Goal: Communication & Community: Answer question/provide support

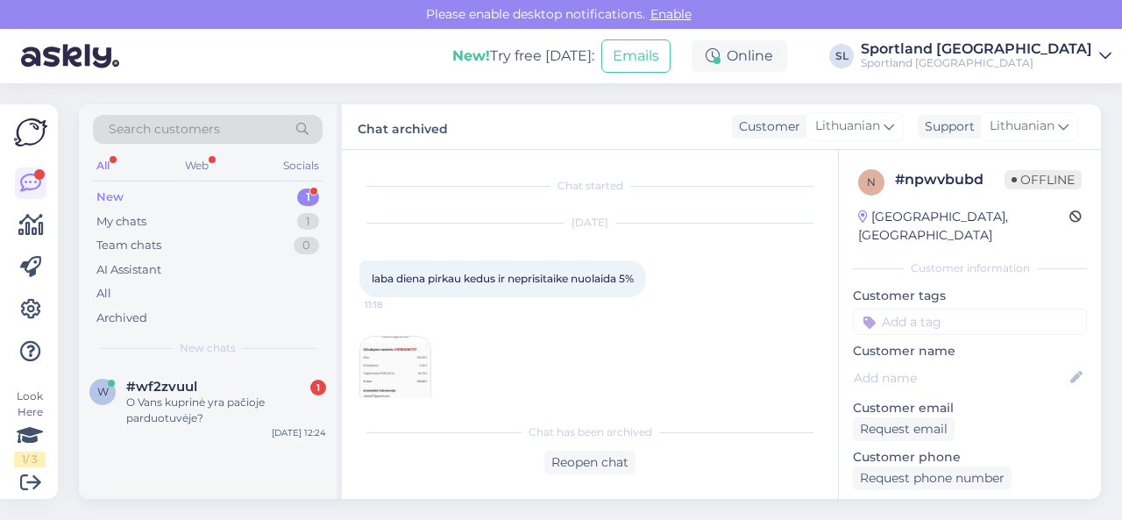
scroll to position [491, 0]
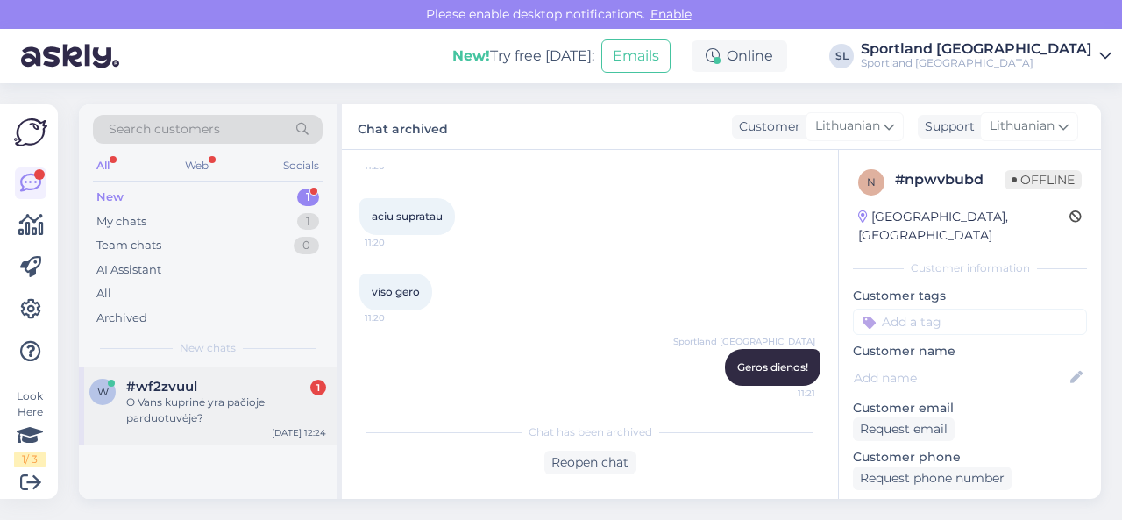
click at [224, 408] on div "O Vans kuprinė yra pačioje parduotuvėje?" at bounding box center [226, 410] width 200 height 32
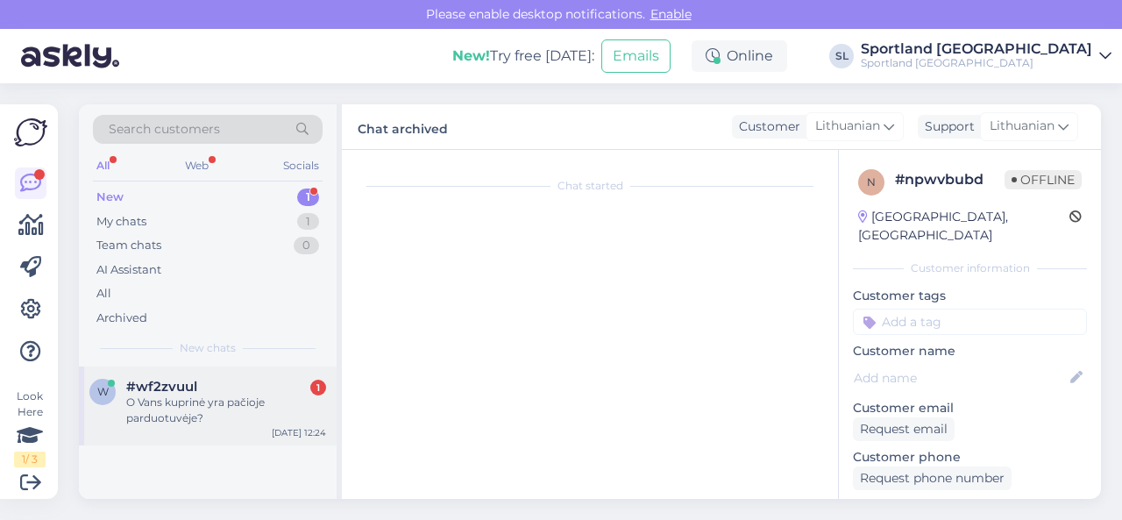
scroll to position [0, 0]
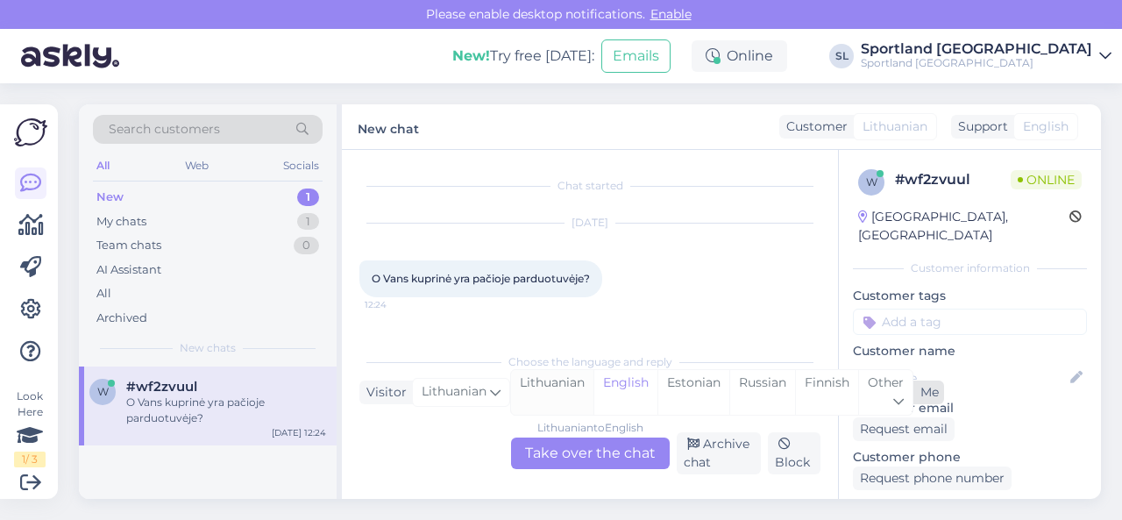
click at [570, 392] on div "Lithuanian" at bounding box center [552, 392] width 82 height 45
click at [573, 452] on div "Lithuanian to Lithuanian Take over the chat" at bounding box center [590, 453] width 159 height 32
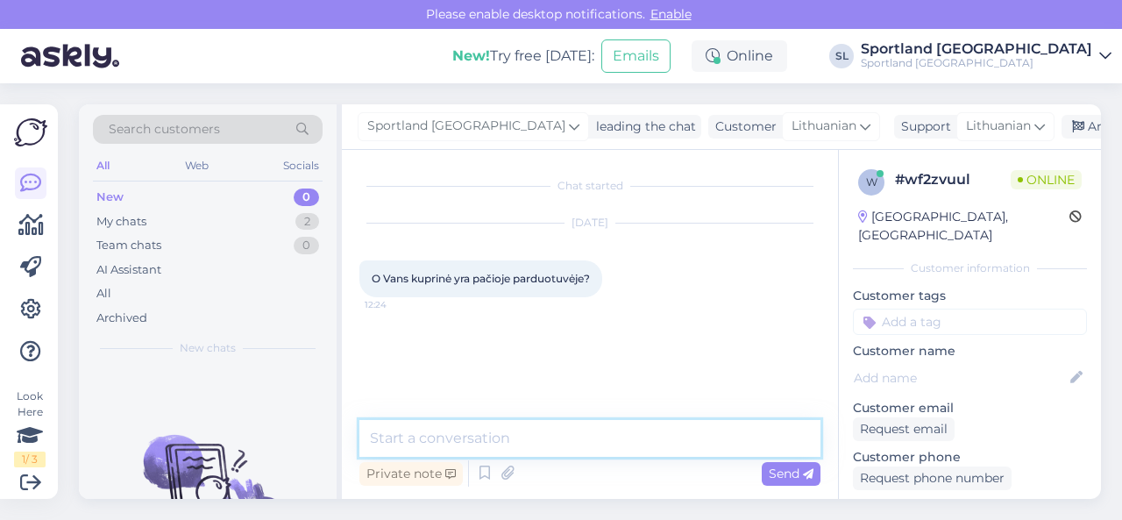
click at [560, 439] on textarea at bounding box center [589, 438] width 461 height 37
type textarea "Sveiki, maloniai prašome patikislinkite kokia tai prekė?"
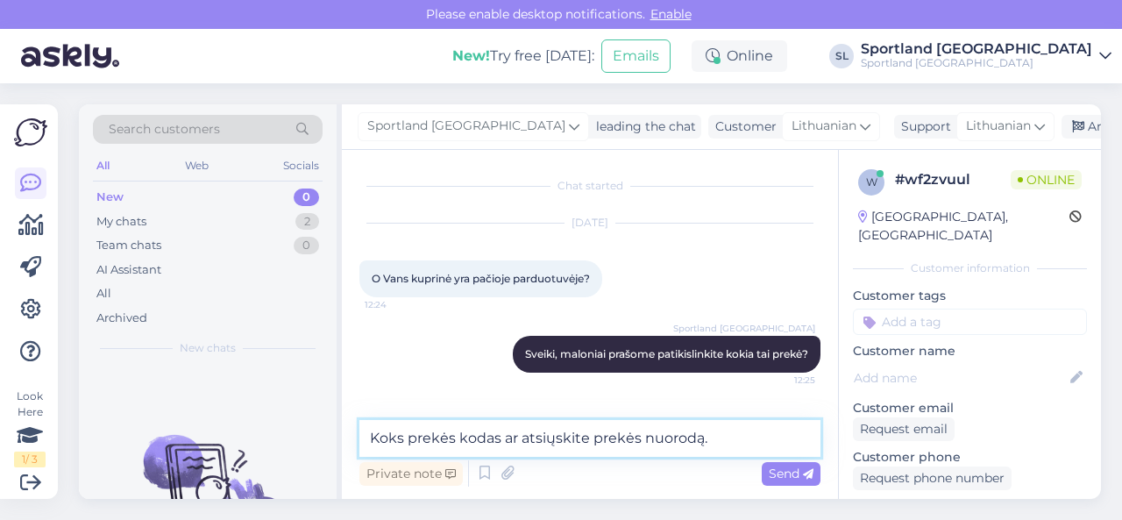
type textarea "Koks prekės kodas ar atsiųskite prekės nuorodą."
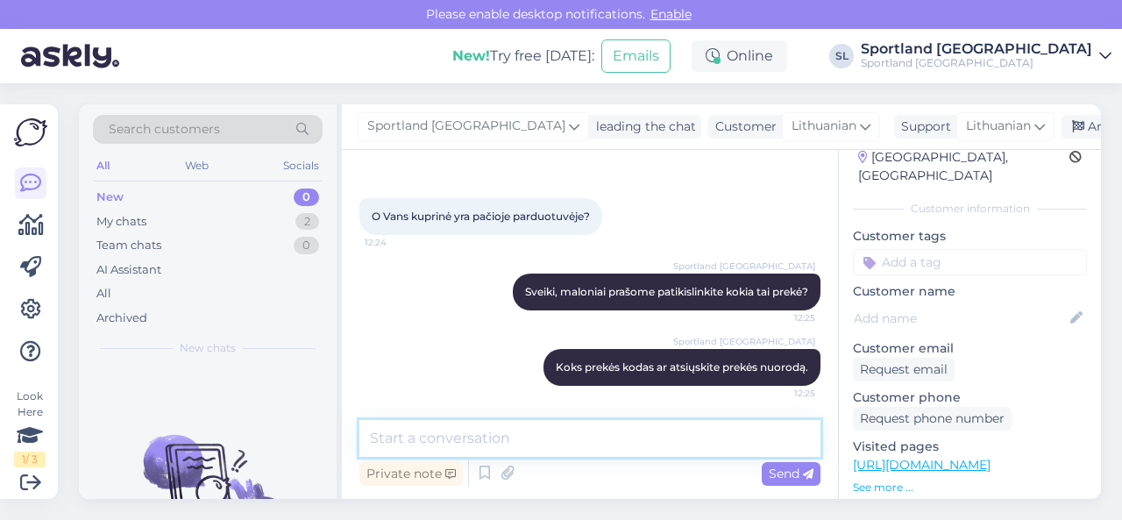
scroll to position [88, 0]
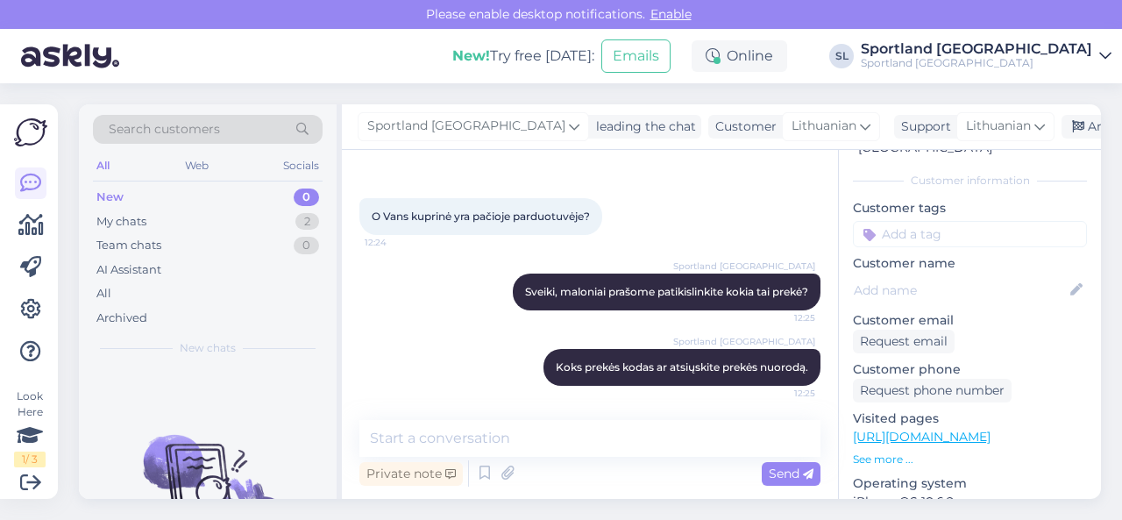
click at [967, 429] on link "[URL][DOMAIN_NAME]" at bounding box center [922, 437] width 138 height 16
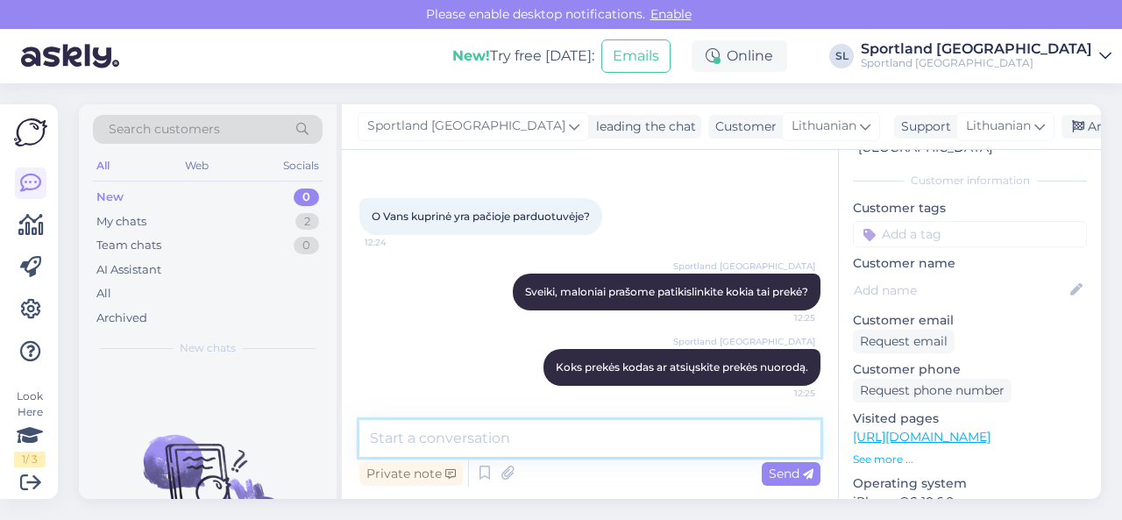
click at [501, 448] on textarea at bounding box center [589, 438] width 461 height 37
paste textarea "[URL][DOMAIN_NAME]"
type textarea "[URL][DOMAIN_NAME]"
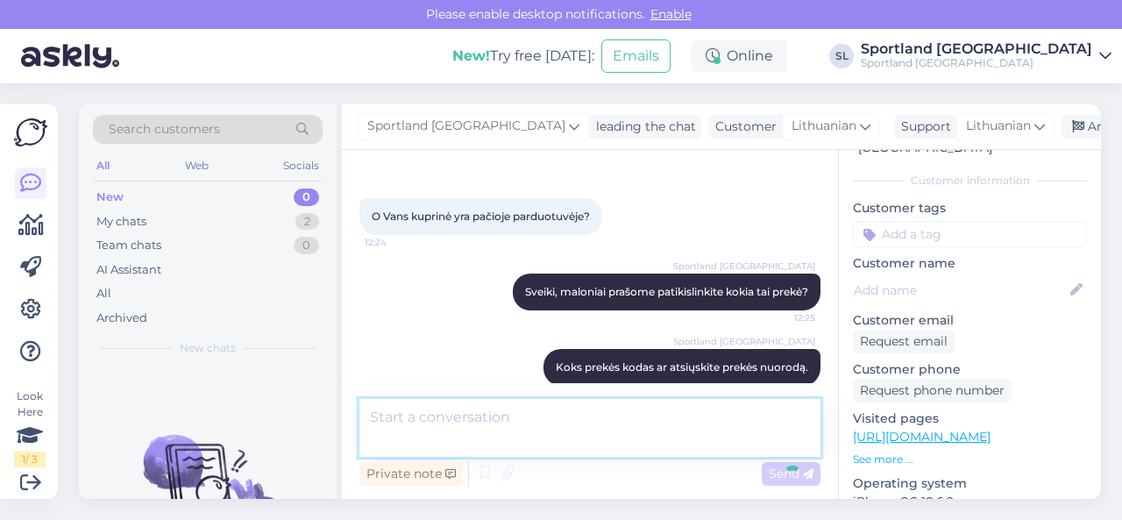
scroll to position [153, 0]
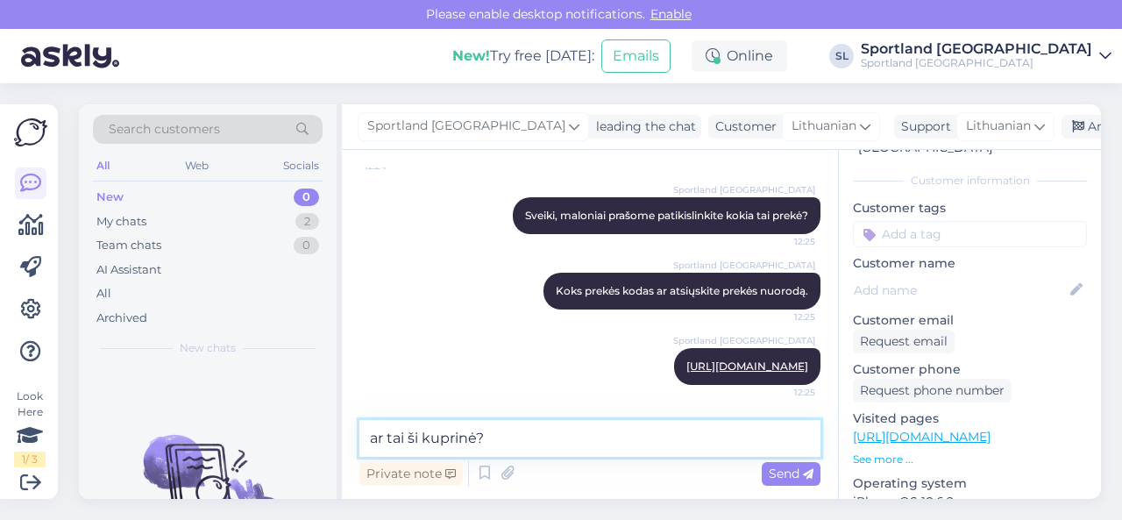
type textarea "ar tai ši kuprinė?"
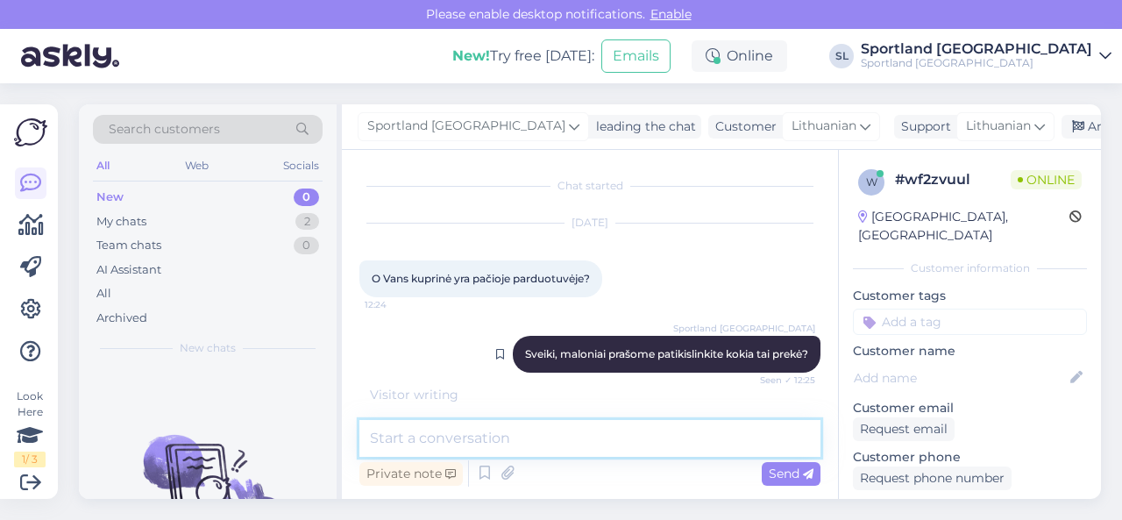
scroll to position [304, 0]
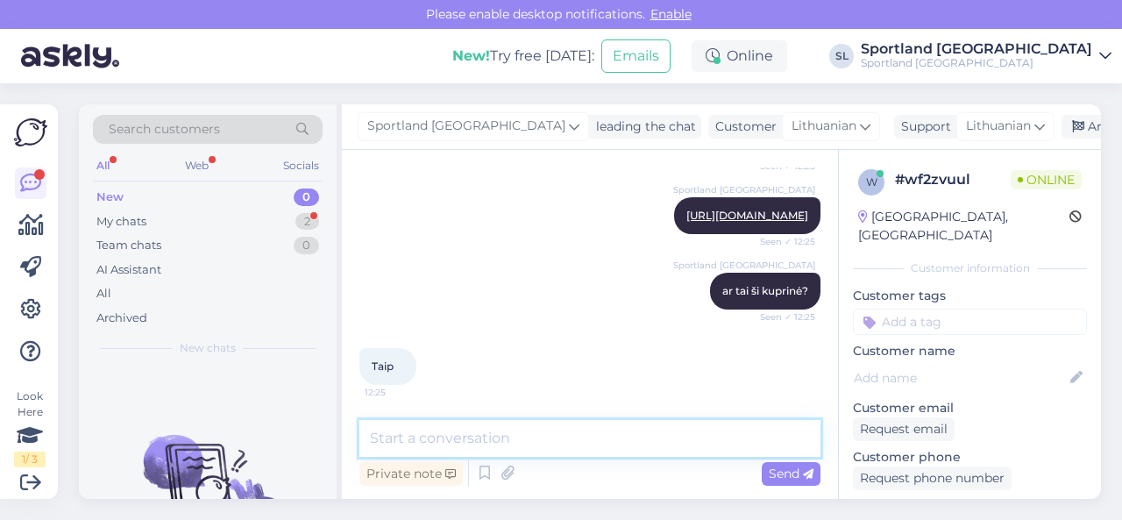
click at [559, 430] on textarea at bounding box center [589, 438] width 461 height 37
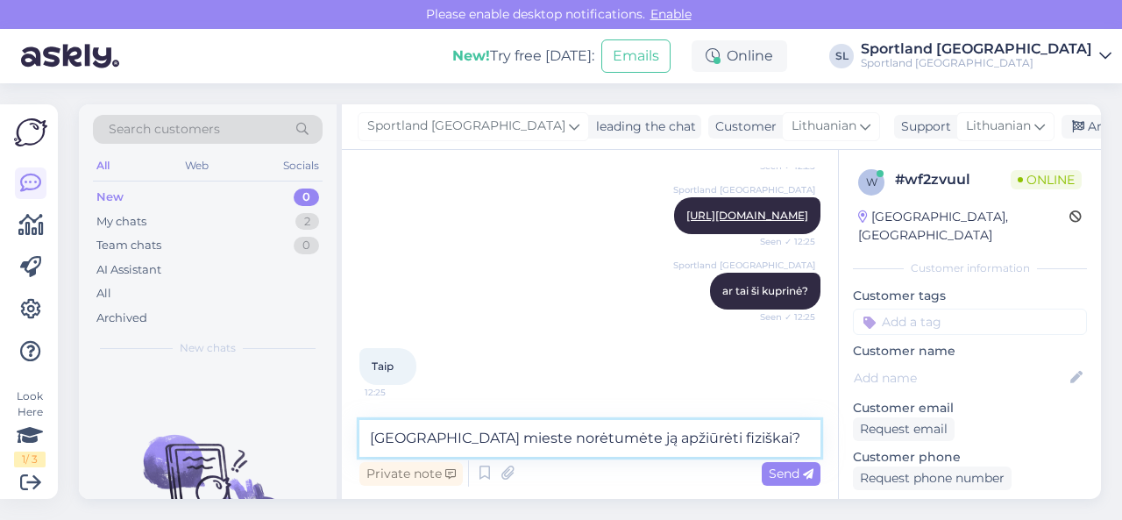
type textarea "[GEOGRAPHIC_DATA] mieste norėtumėte ją apžiūrėti fiziškai?"
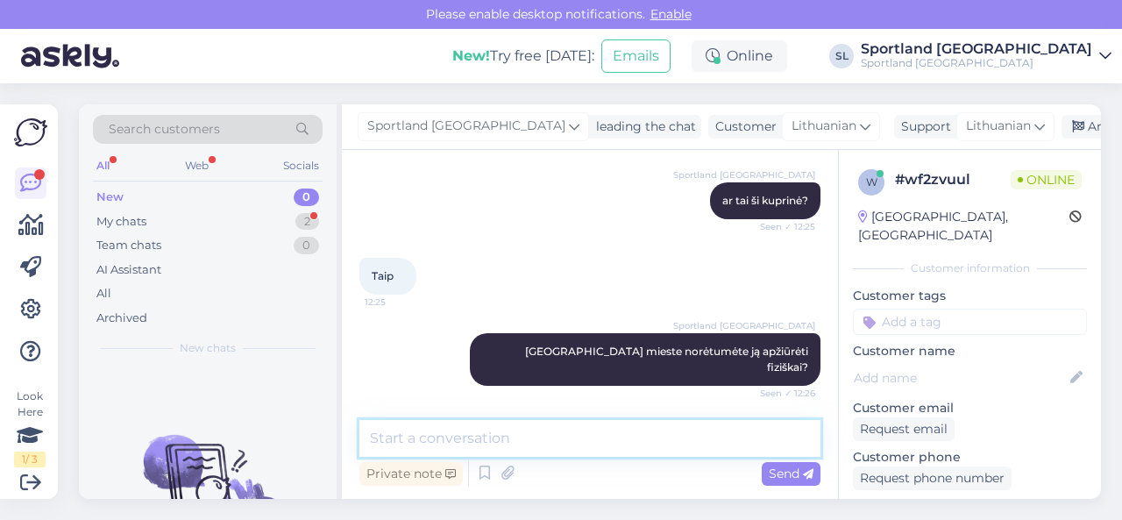
scroll to position [455, 0]
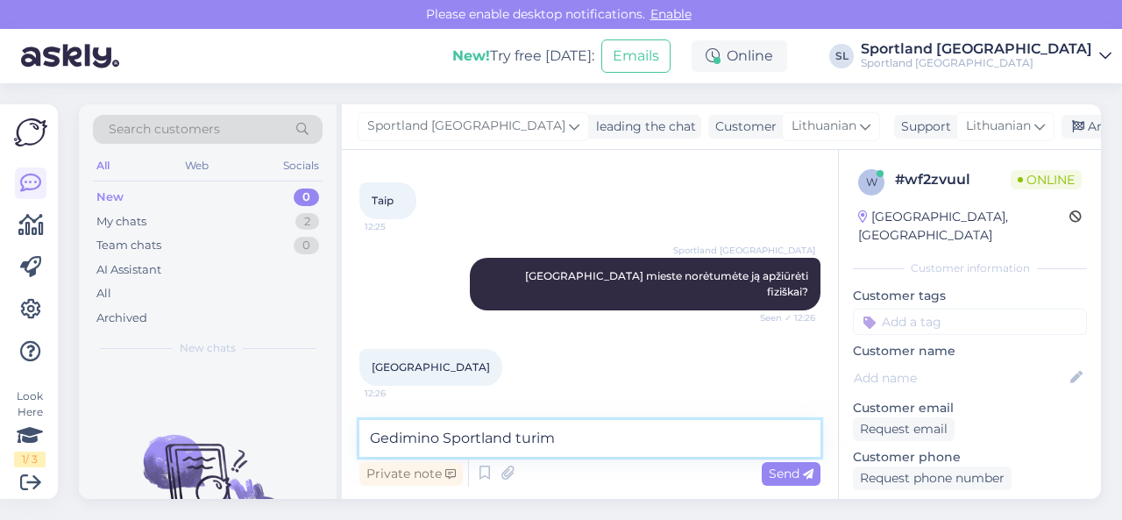
type textarea "Gedimino Sportland turime"
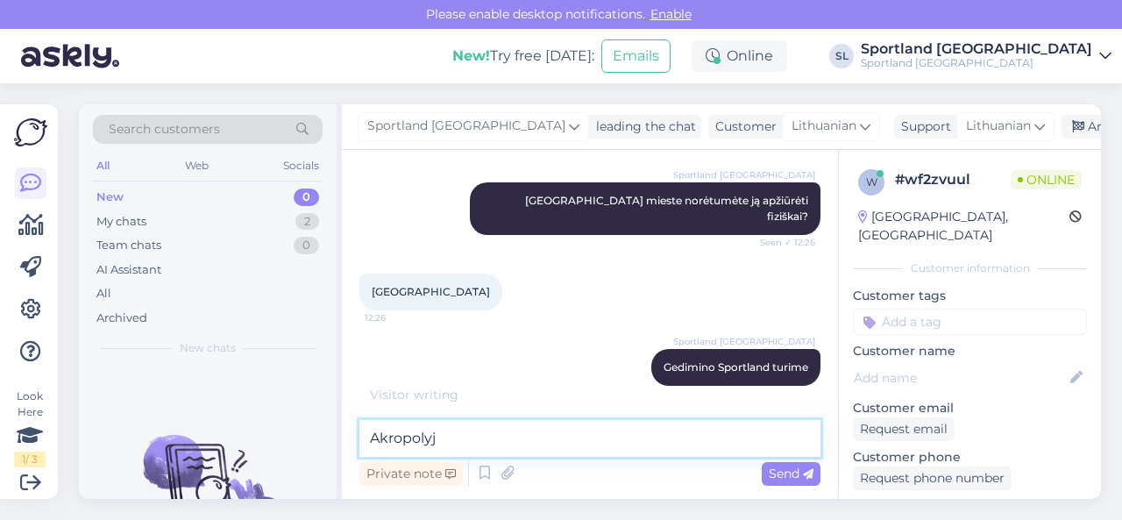
type textarea "Akropolyje"
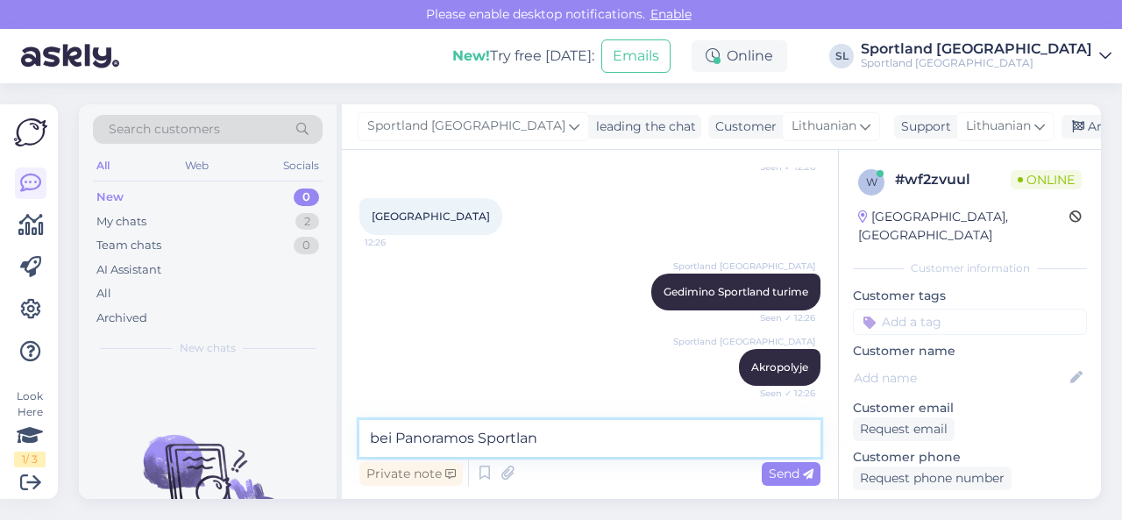
type textarea "bei Panoramos Sportland"
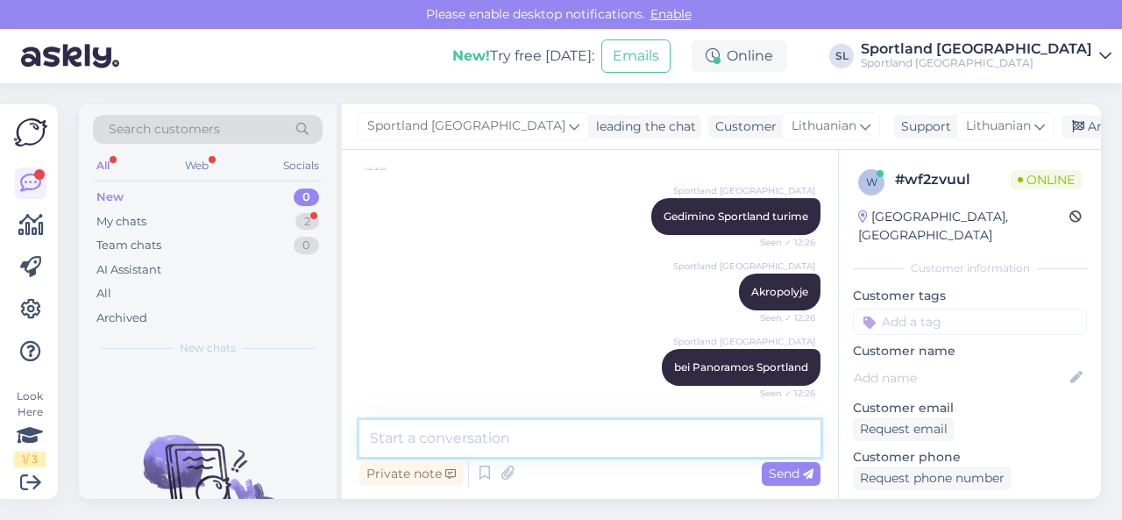
scroll to position [756, 0]
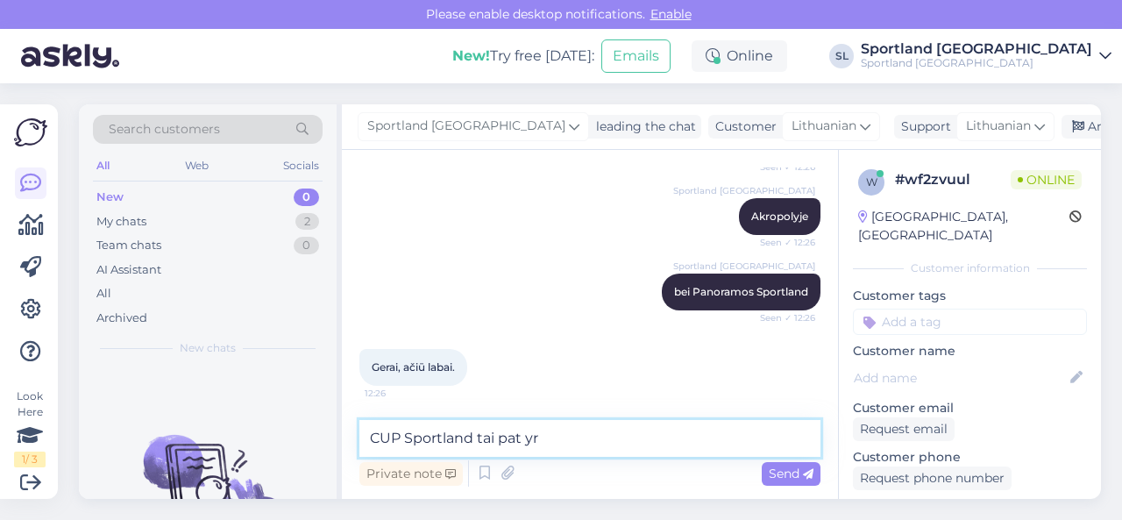
type textarea "CUP Sportland tai pat yra"
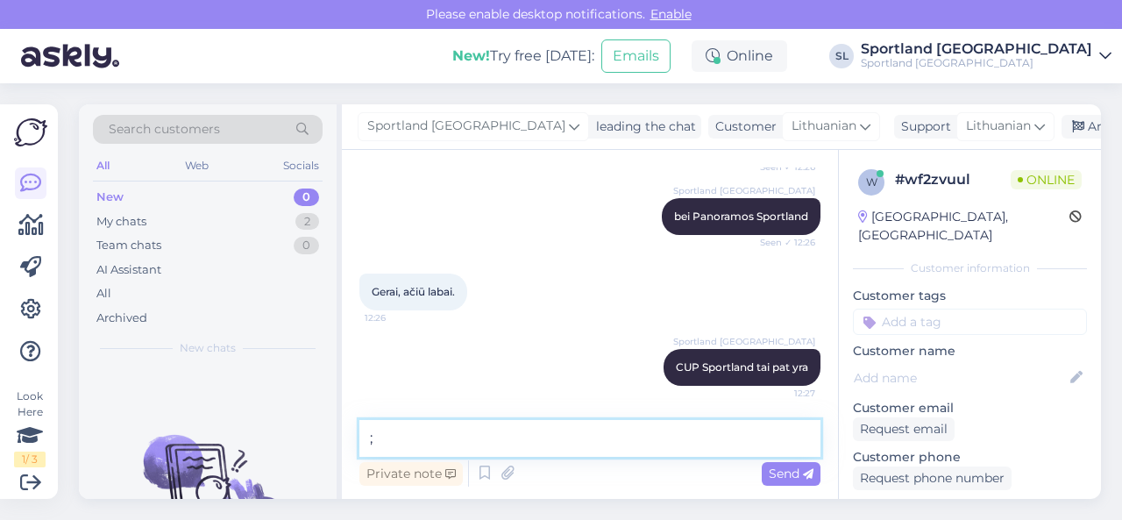
type textarea ";)"
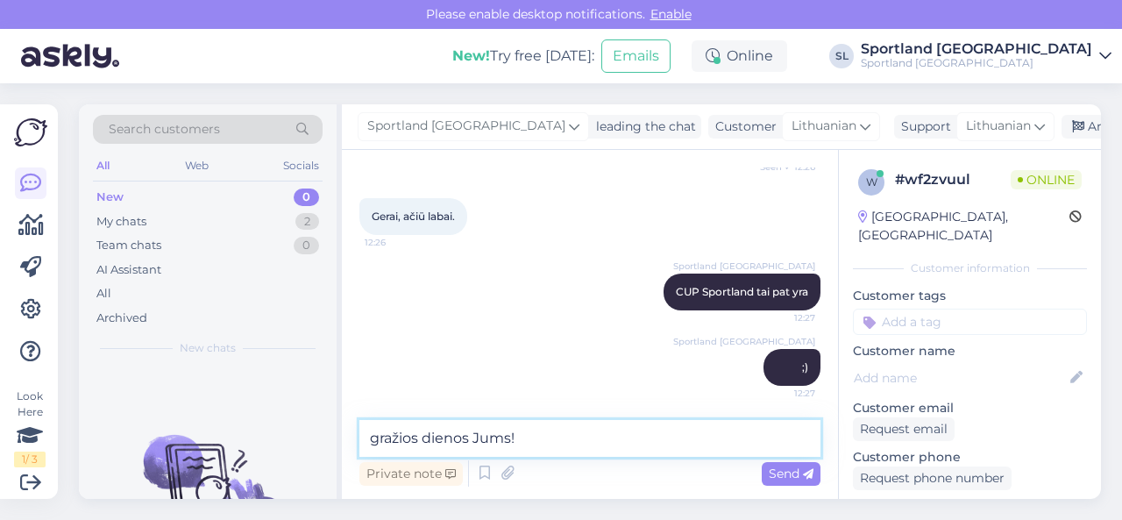
type textarea "gražios dienos Jums!"
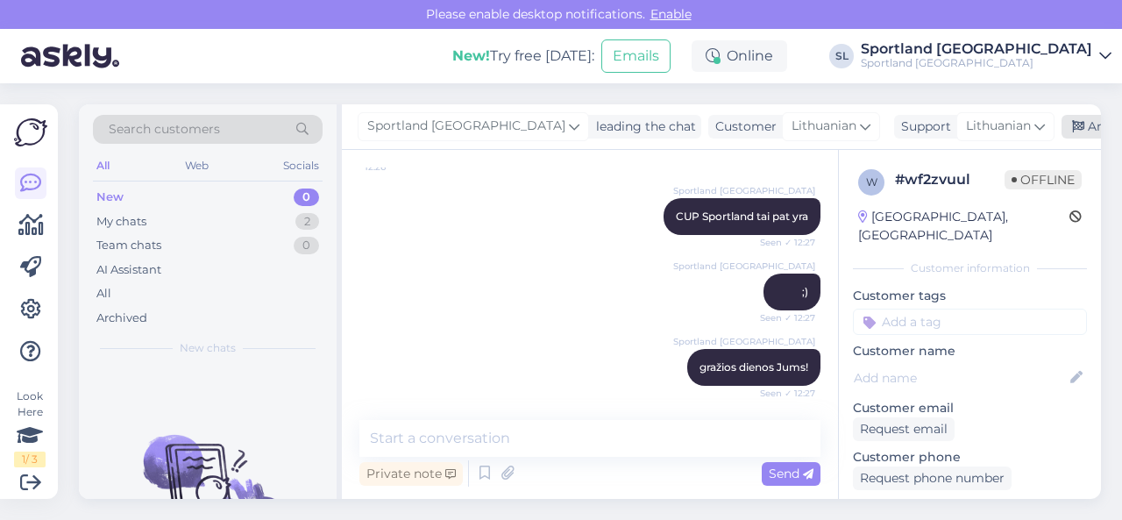
click at [1061, 131] on div "Archive chat" at bounding box center [1116, 127] width 110 height 24
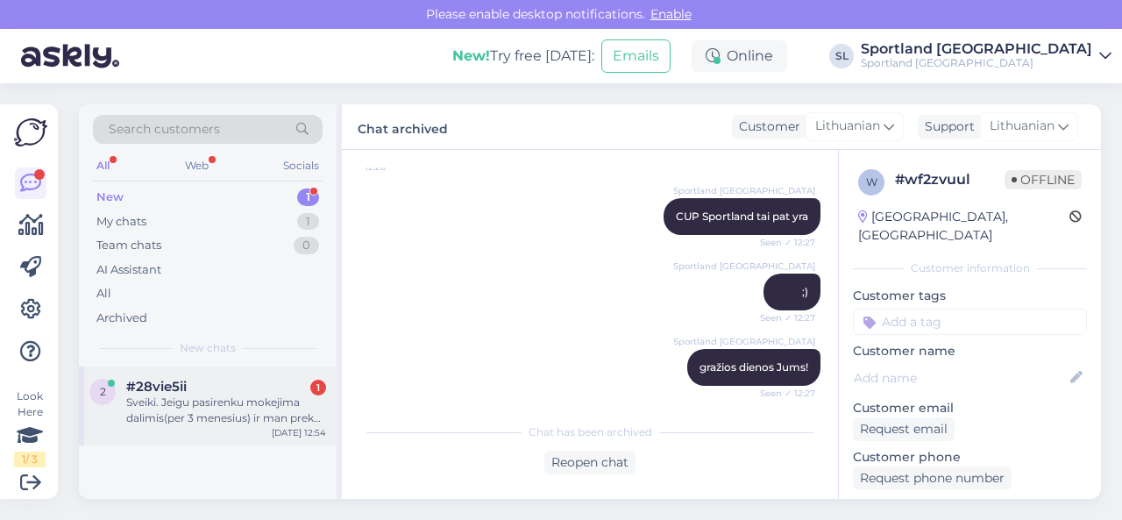
click at [185, 415] on div "Sveiki. Jeigu pasirenku mokejima dalimis(per 3 menesius) ir man preke netinka, …" at bounding box center [226, 410] width 200 height 32
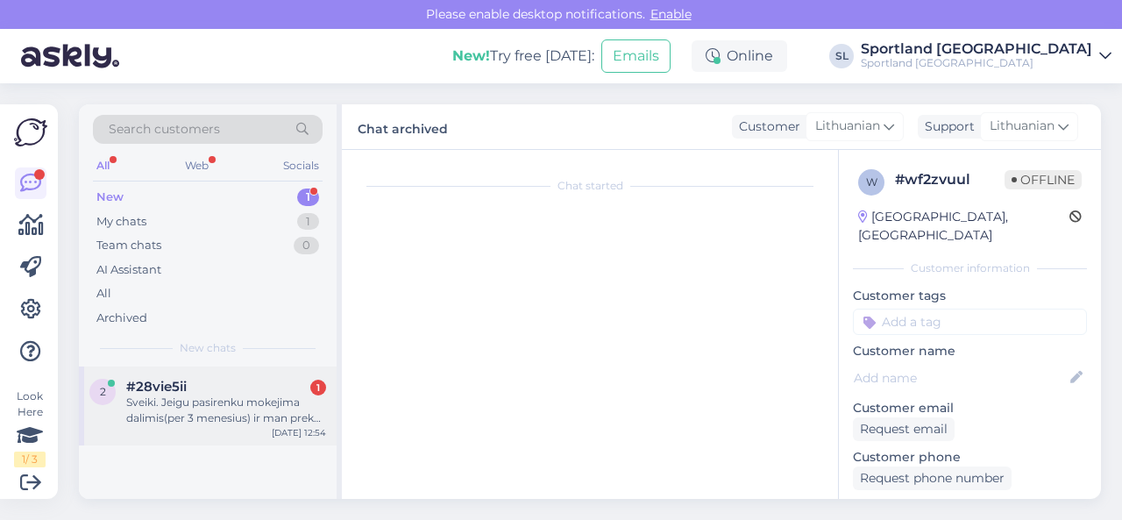
scroll to position [4, 0]
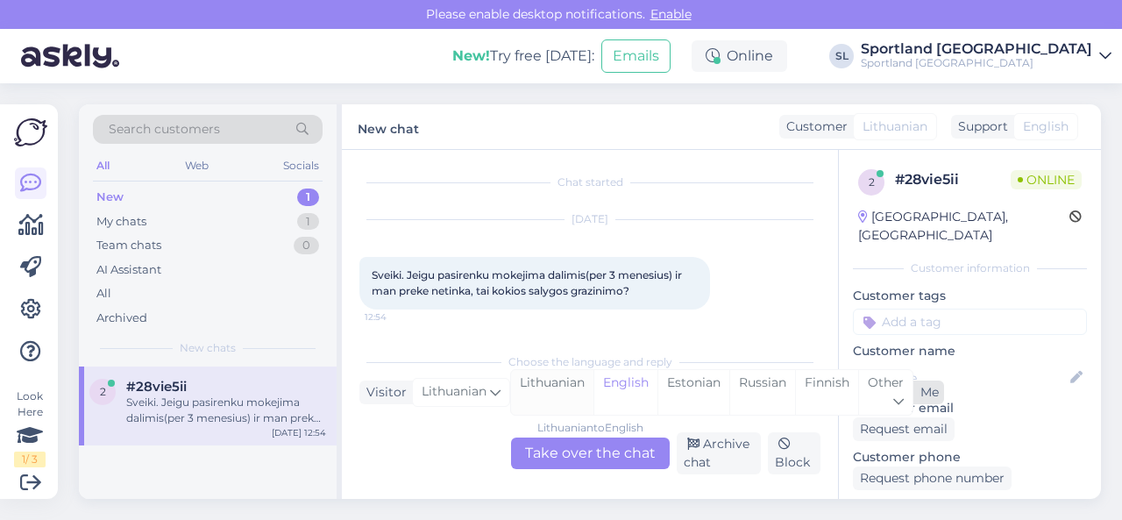
click at [556, 387] on div "Lithuanian" at bounding box center [552, 392] width 82 height 45
click at [563, 441] on div "Lithuanian to Lithuanian Take over the chat" at bounding box center [590, 453] width 159 height 32
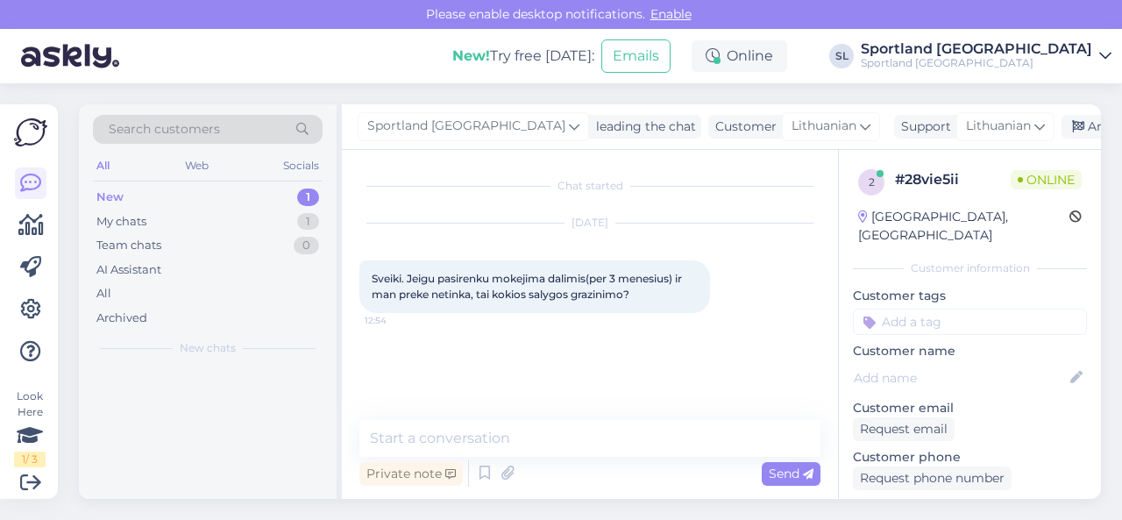
scroll to position [0, 0]
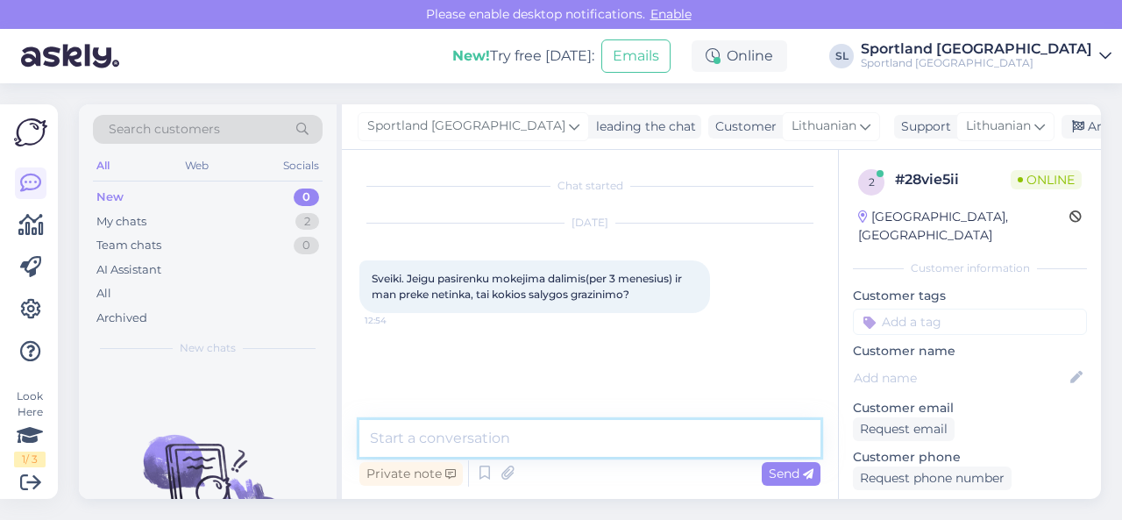
click at [535, 428] on textarea at bounding box center [589, 438] width 461 height 37
type textarea "Sveiki"
click at [543, 434] on textarea at bounding box center [589, 438] width 461 height 37
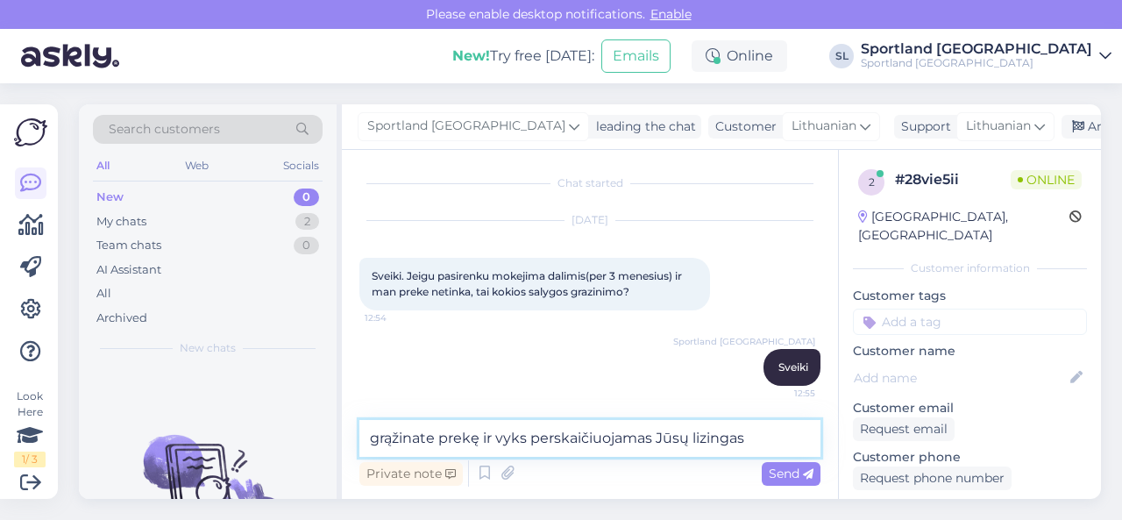
type textarea "grąžinate prekę ir vyks perskaičiuojamas Jūsų lizingas."
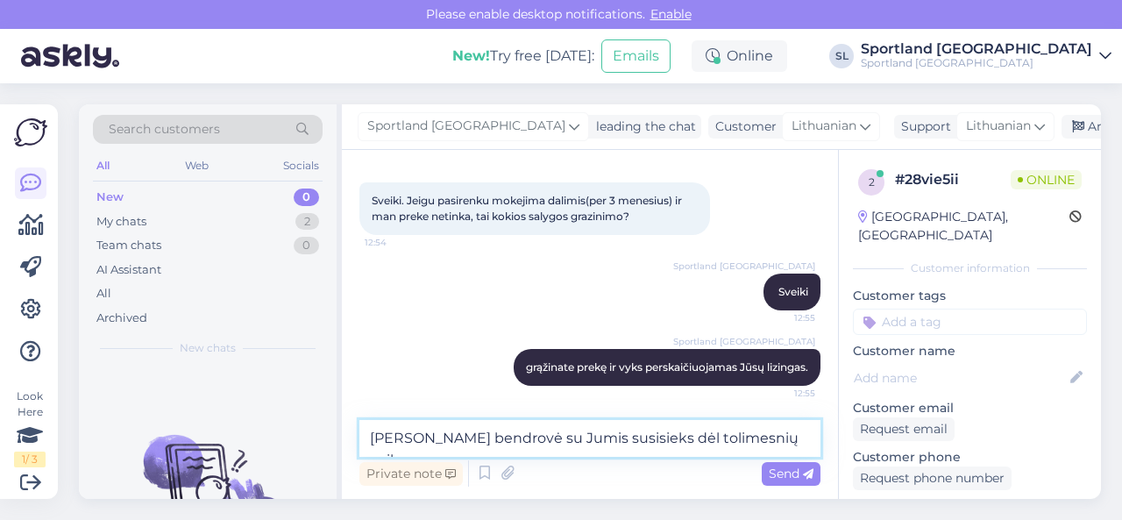
type textarea "[PERSON_NAME] bendrovė su Jumis susisieks dėl tolimesnių veiksmų."
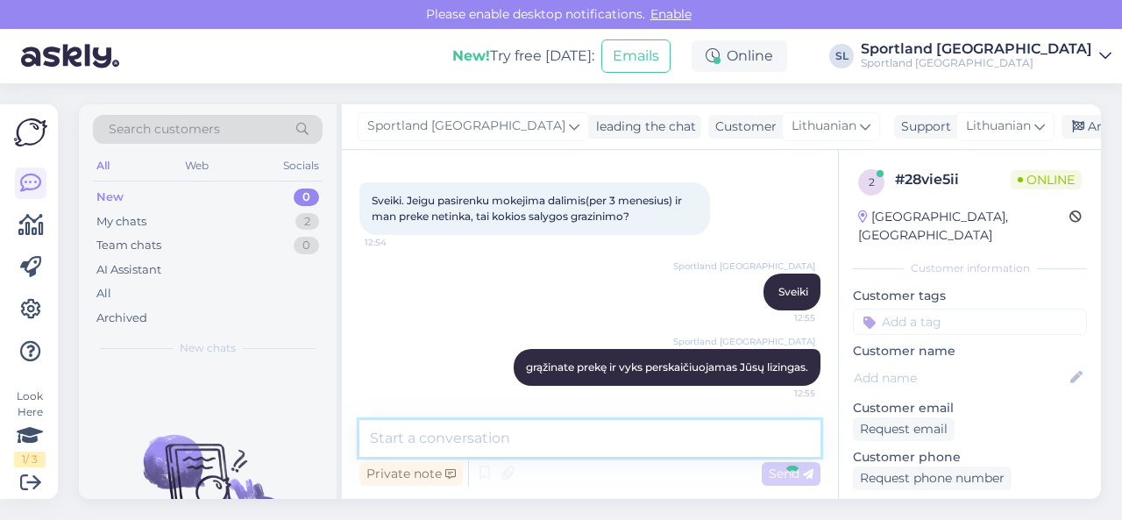
scroll to position [153, 0]
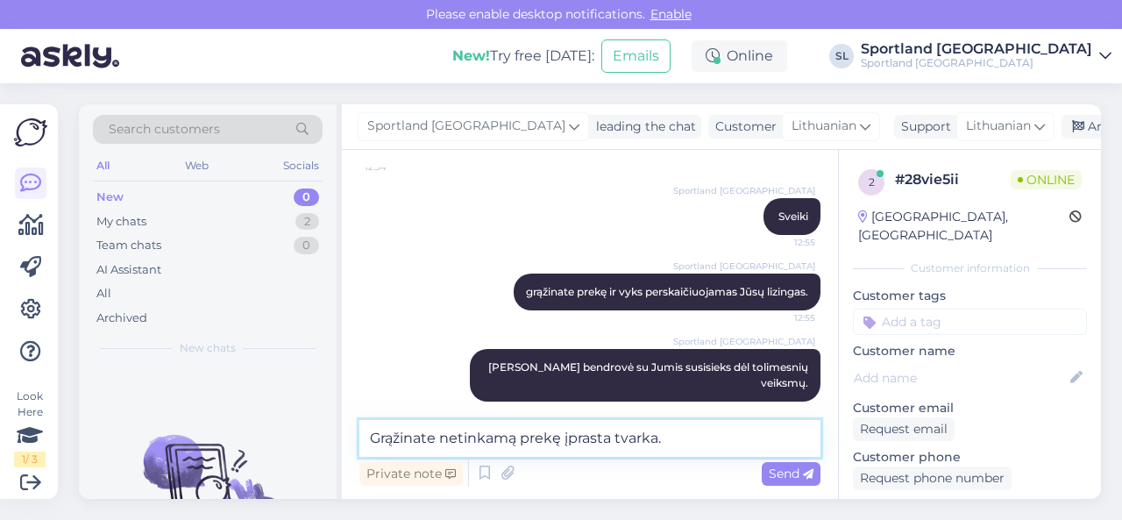
type textarea "Grąžinate netinkamą prekę įprasta tvarka."
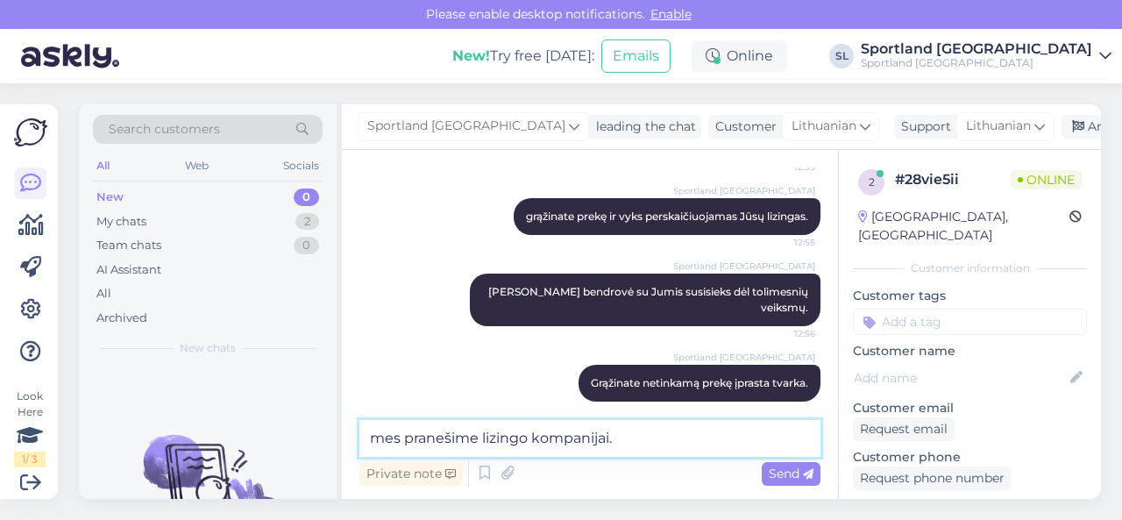
type textarea "mes pranešime lizingo kompanijai."
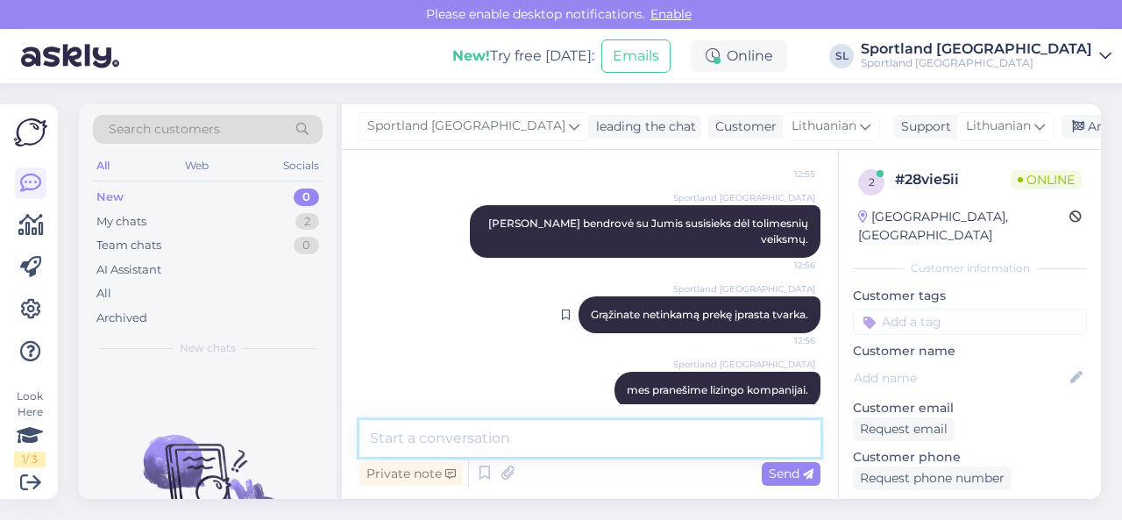
scroll to position [304, 0]
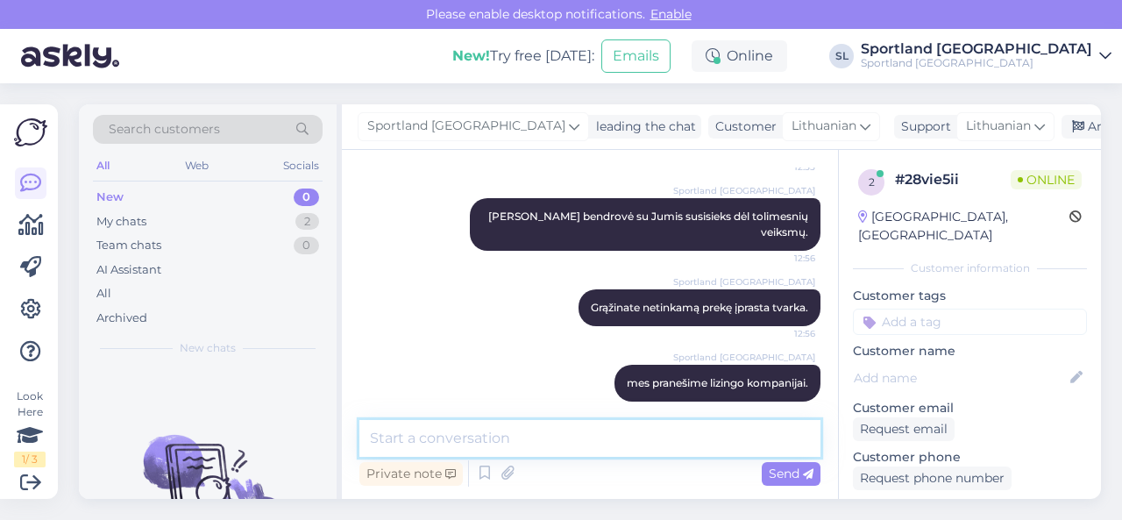
click at [713, 441] on textarea at bounding box center [589, 438] width 461 height 37
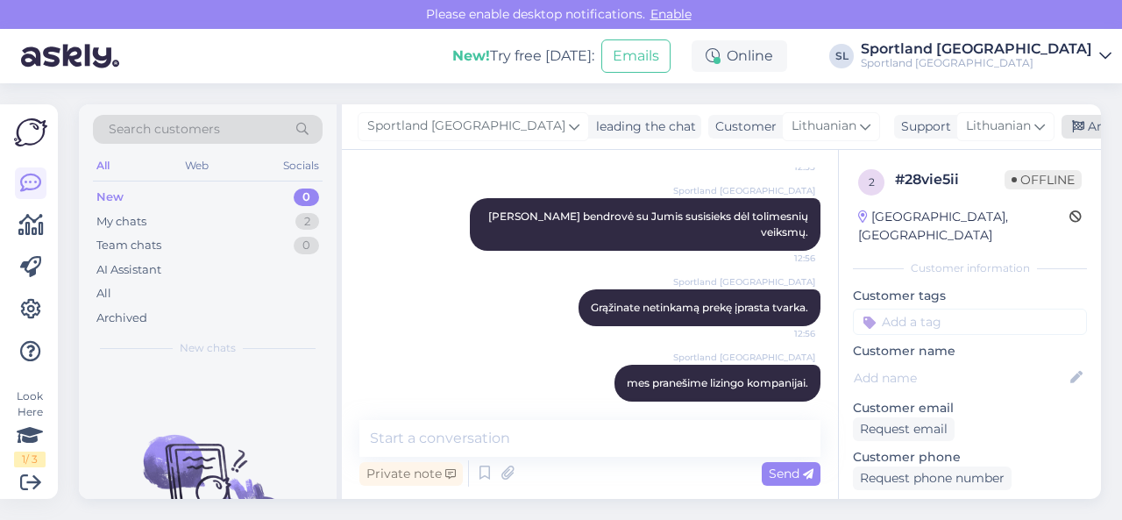
click at [1061, 131] on div "Archive chat" at bounding box center [1116, 127] width 110 height 24
